Goal: Browse casually: Explore the website without a specific task or goal

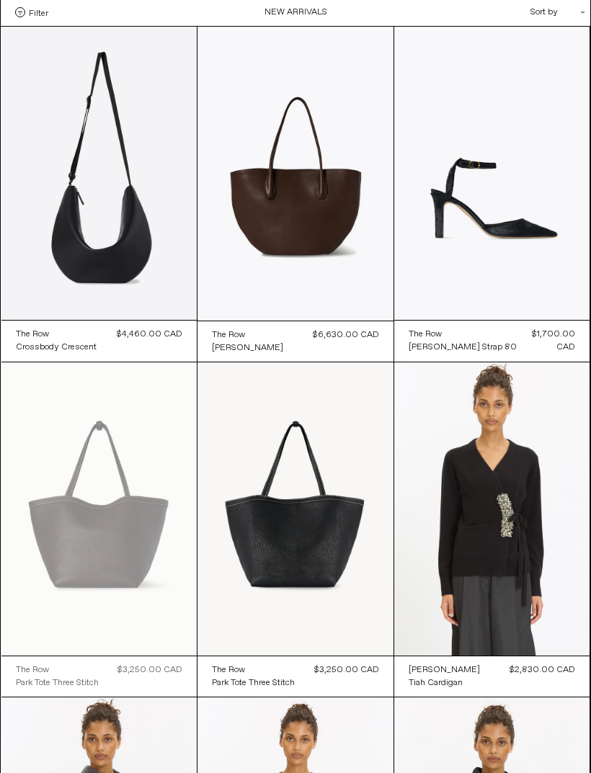
scroll to position [58, 0]
click at [328, 565] on at bounding box center [295, 509] width 196 height 294
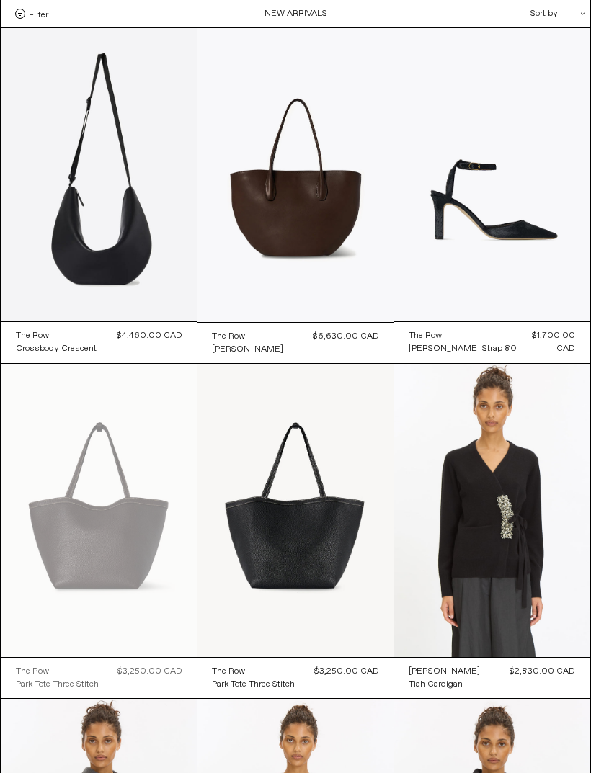
scroll to position [104, 0]
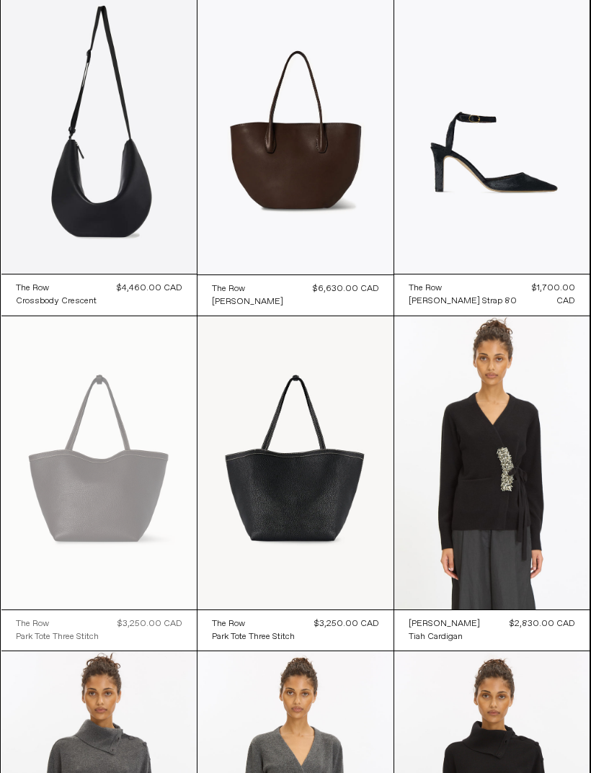
click at [363, 233] on at bounding box center [295, 128] width 196 height 294
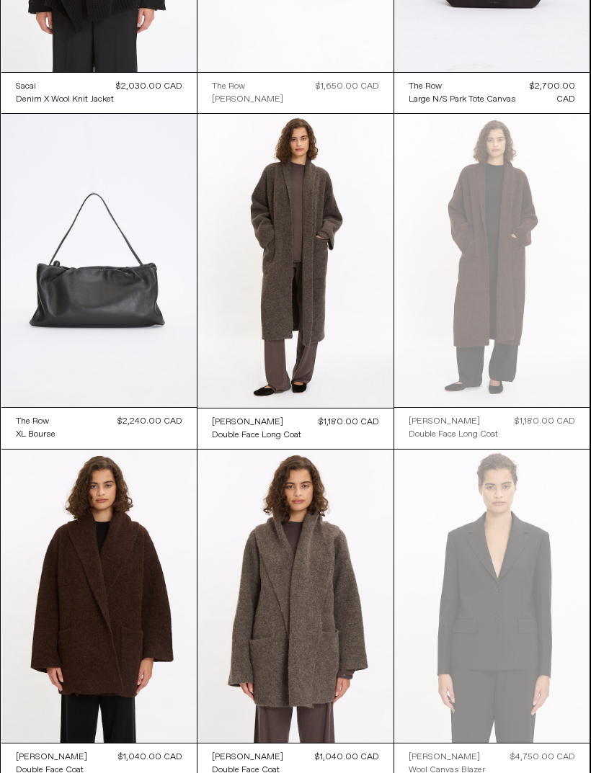
scroll to position [10030, 0]
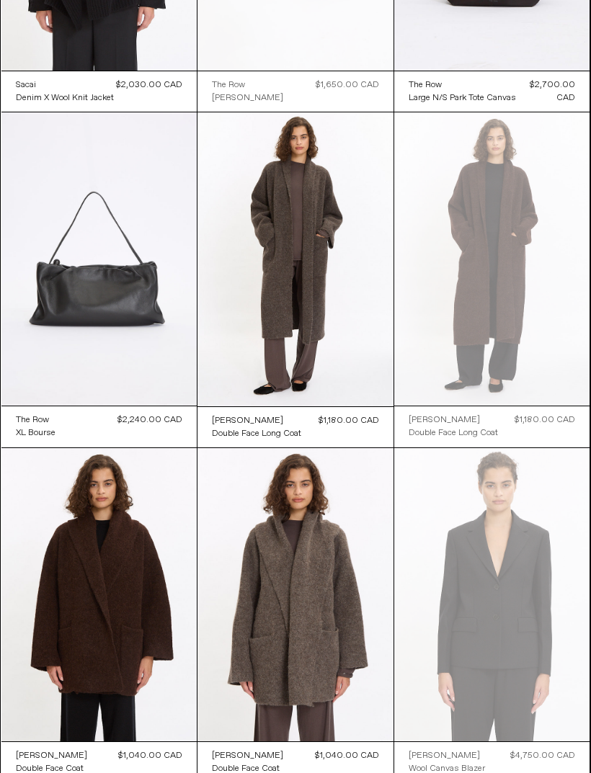
click at [172, 354] on at bounding box center [99, 258] width 196 height 293
